Goal: Task Accomplishment & Management: Use online tool/utility

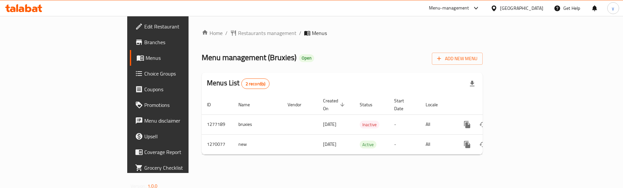
click at [144, 72] on span "Choice Groups" at bounding box center [185, 74] width 82 height 8
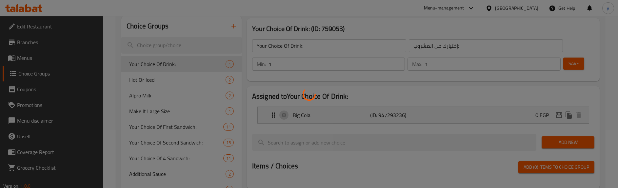
scroll to position [66, 0]
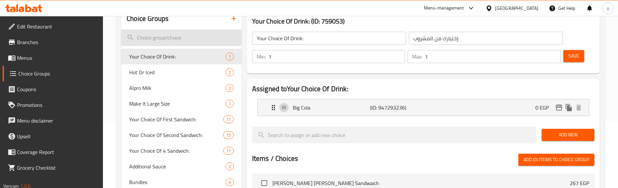
click at [178, 38] on input "search" at bounding box center [181, 37] width 120 height 17
paste input "Your Choice Of Side Dishes:"
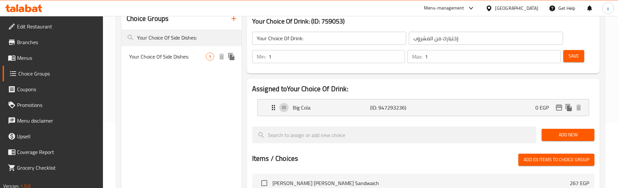
type input "Your Choice Of Side Dishes:"
click at [188, 61] on span "Your Choice Of Side Dishes:" at bounding box center [167, 57] width 77 height 8
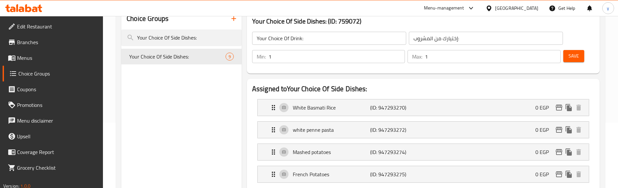
type input "Your Choice Of Side Dishes:"
type input "اختيارك من الأطباق الجانبية:"
type input "2"
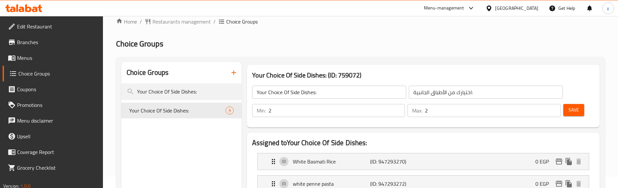
scroll to position [0, 0]
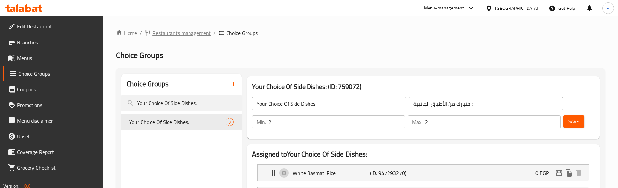
click at [167, 35] on span "Restaurants management" at bounding box center [181, 33] width 58 height 8
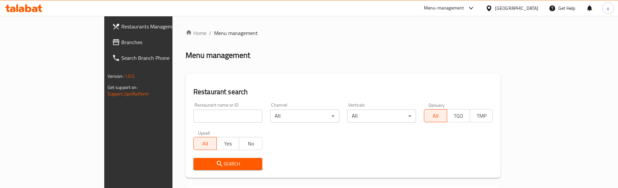
click at [121, 44] on span "Branches" at bounding box center [161, 42] width 81 height 8
